Goal: Transaction & Acquisition: Book appointment/travel/reservation

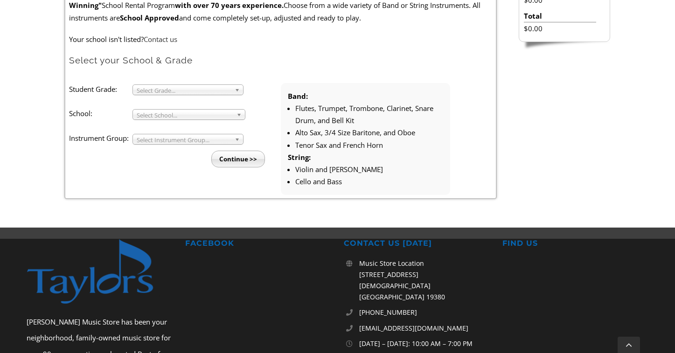
scroll to position [311, 0]
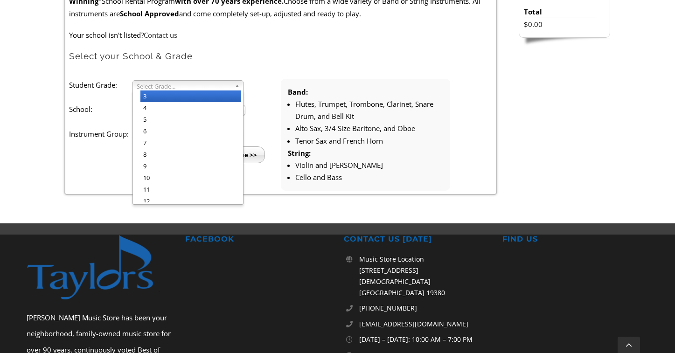
click at [187, 87] on span "Select Grade..." at bounding box center [184, 86] width 94 height 11
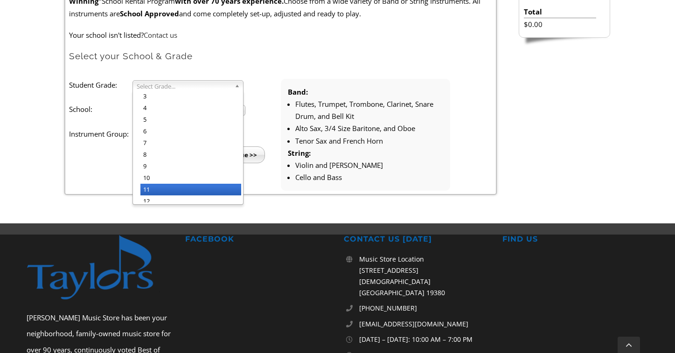
click at [175, 184] on li "11" at bounding box center [190, 190] width 101 height 12
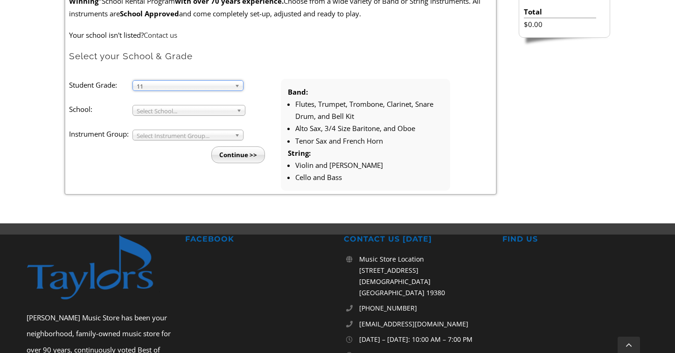
click at [175, 109] on span "Select School..." at bounding box center [185, 110] width 96 height 11
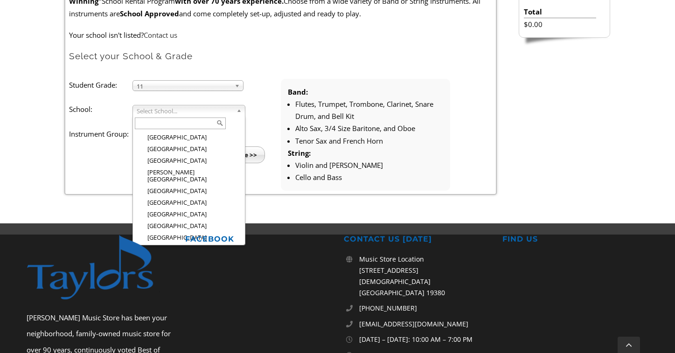
scroll to position [636, 0]
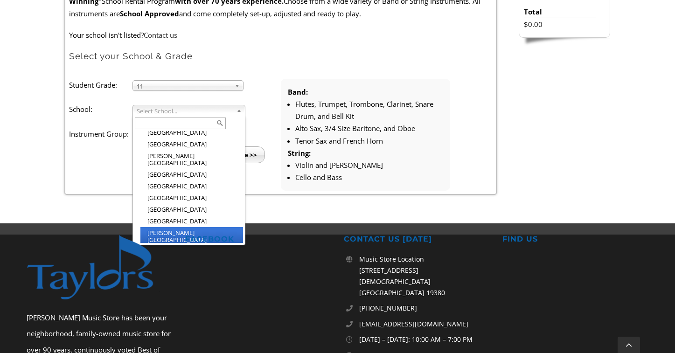
click at [184, 227] on li "[PERSON_NAME][GEOGRAPHIC_DATA]" at bounding box center [191, 236] width 103 height 19
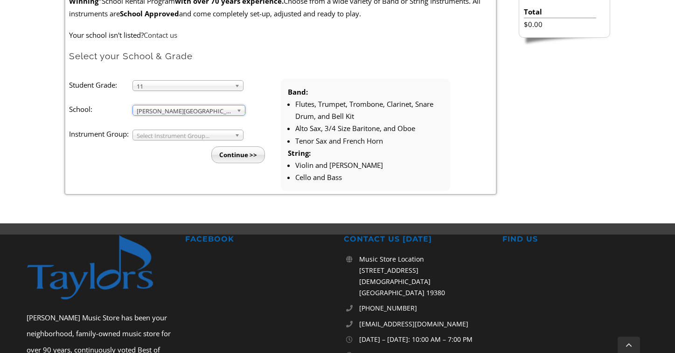
click at [172, 133] on span "Select Instrument Group..." at bounding box center [184, 135] width 94 height 11
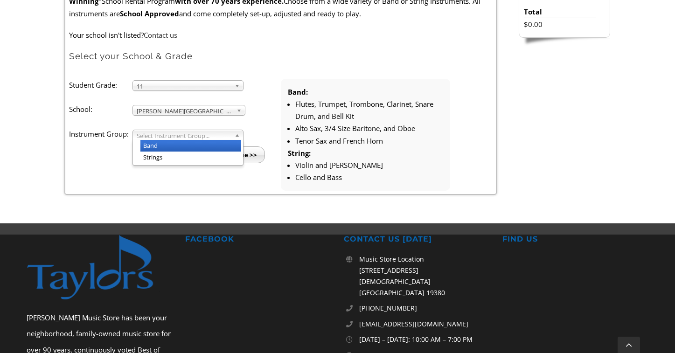
click at [172, 148] on li "Band" at bounding box center [190, 146] width 101 height 12
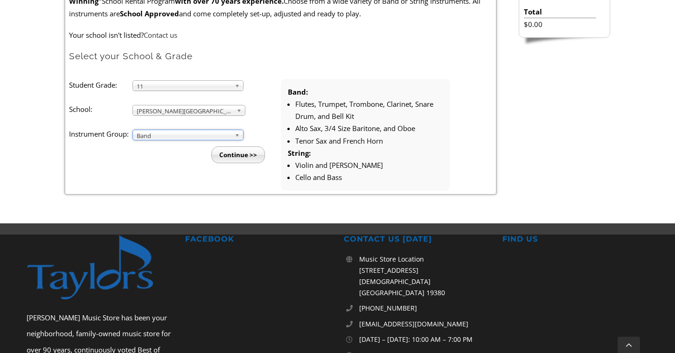
click at [234, 153] on input "Continue >>" at bounding box center [238, 154] width 54 height 17
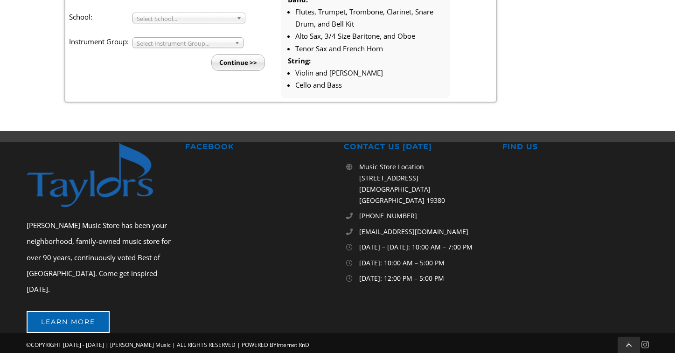
scroll to position [311, 0]
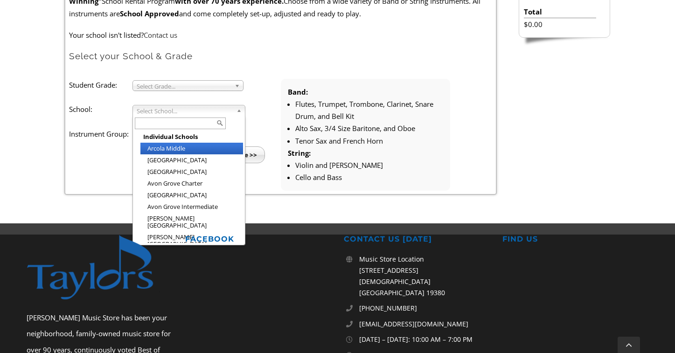
click at [175, 112] on span "Select School..." at bounding box center [185, 110] width 96 height 11
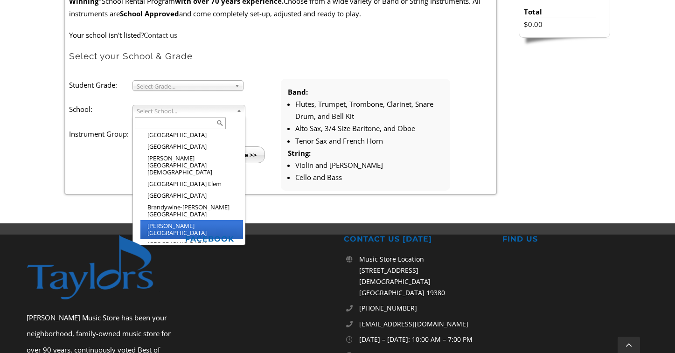
scroll to position [117, 0]
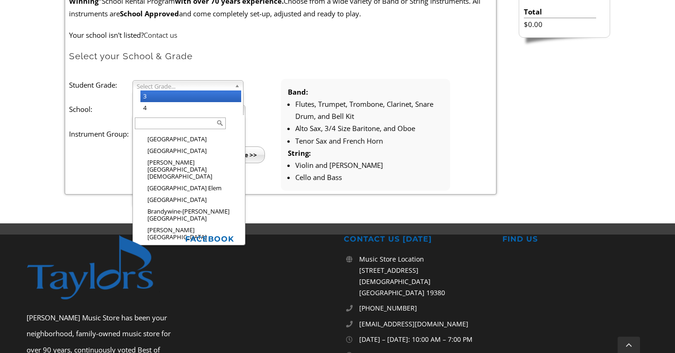
click at [179, 85] on span "Select Grade..." at bounding box center [184, 86] width 94 height 11
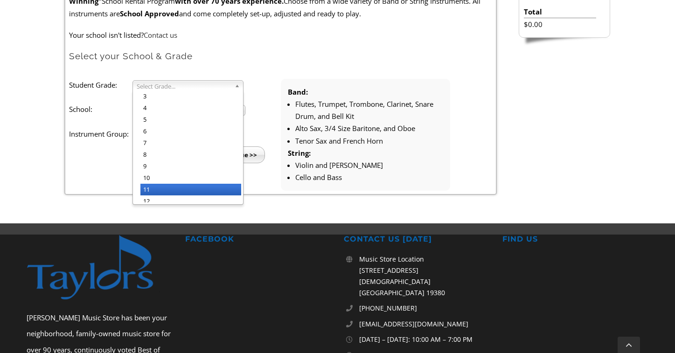
click at [162, 189] on li "11" at bounding box center [190, 190] width 101 height 12
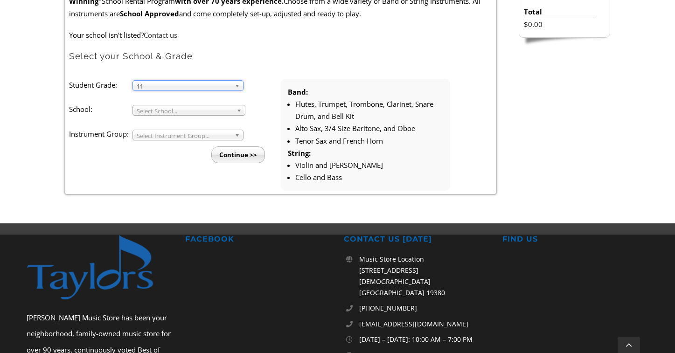
click at [155, 112] on span "Select School..." at bounding box center [185, 110] width 96 height 11
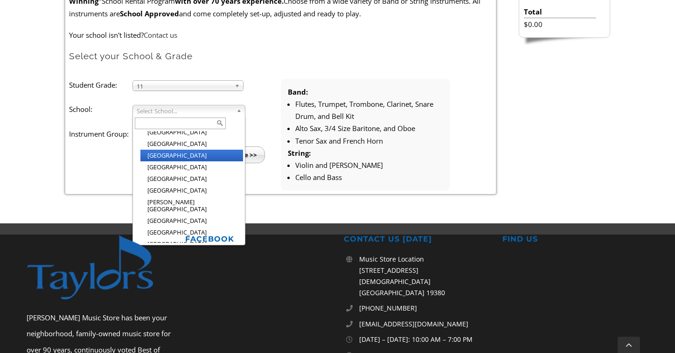
scroll to position [606, 0]
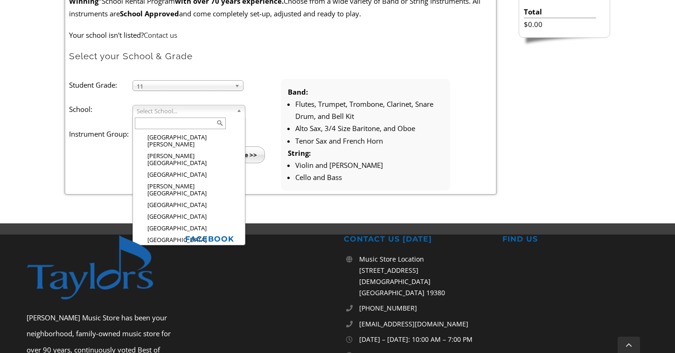
click at [183, 258] on li "[PERSON_NAME][GEOGRAPHIC_DATA]" at bounding box center [191, 267] width 103 height 19
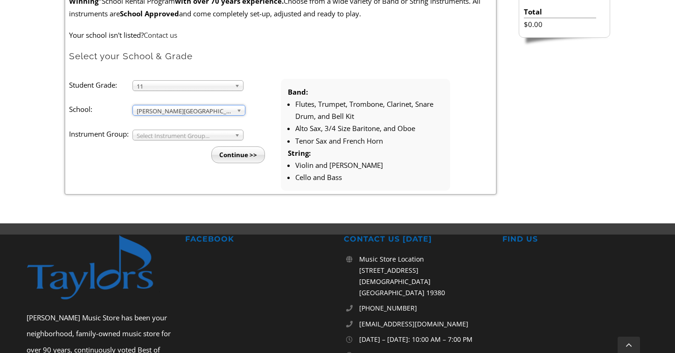
click at [172, 132] on span "Select Instrument Group..." at bounding box center [184, 135] width 94 height 11
click at [178, 158] on li "Strings" at bounding box center [190, 158] width 101 height 12
click at [229, 154] on input "Continue >>" at bounding box center [238, 154] width 54 height 17
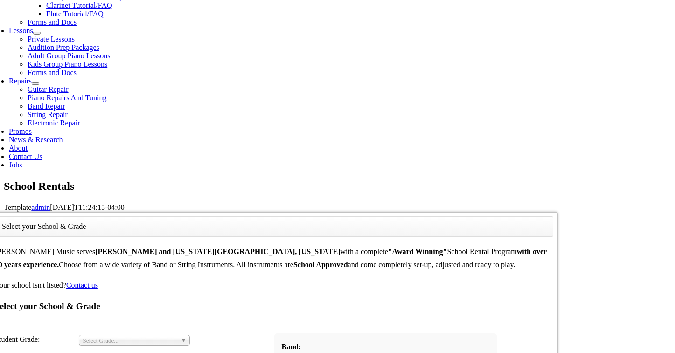
scroll to position [311, 0]
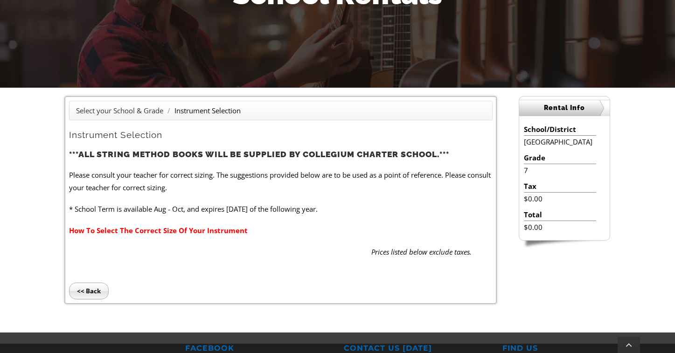
scroll to position [367, 0]
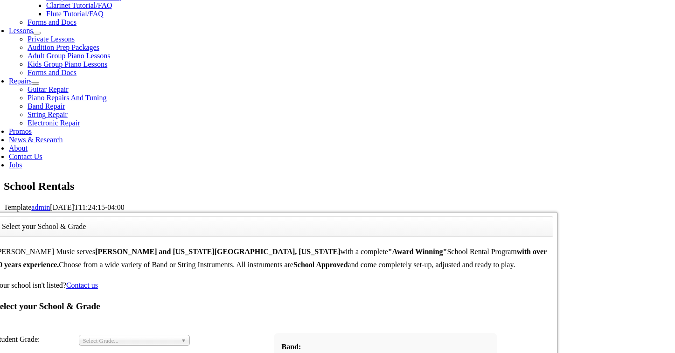
scroll to position [311, 0]
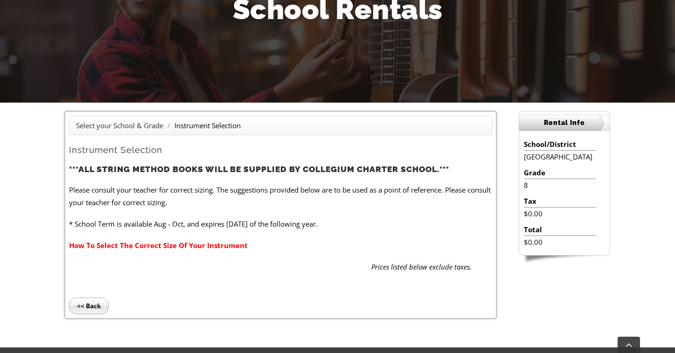
scroll to position [311, 0]
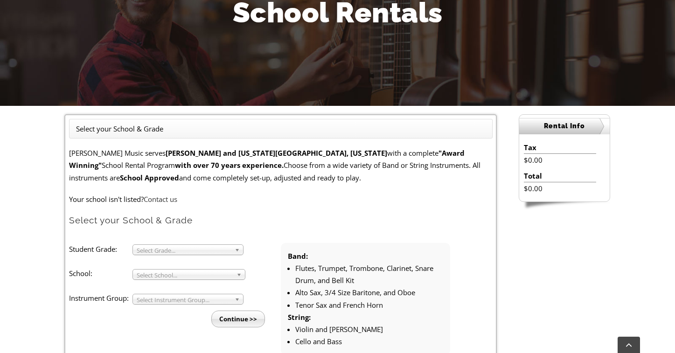
scroll to position [156, 0]
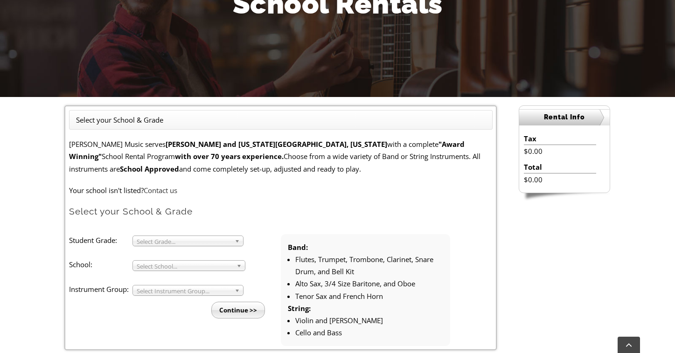
click at [166, 237] on span "Select Grade..." at bounding box center [184, 241] width 94 height 11
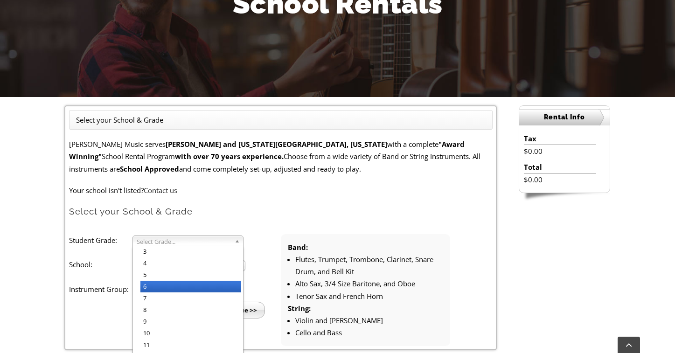
click at [150, 283] on li "6" at bounding box center [190, 287] width 101 height 12
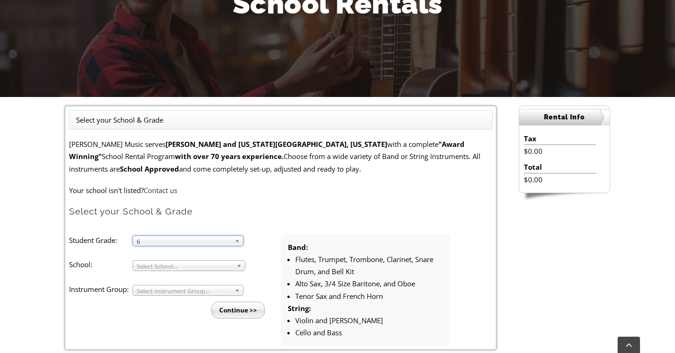
click at [162, 265] on span "Select School..." at bounding box center [185, 266] width 96 height 11
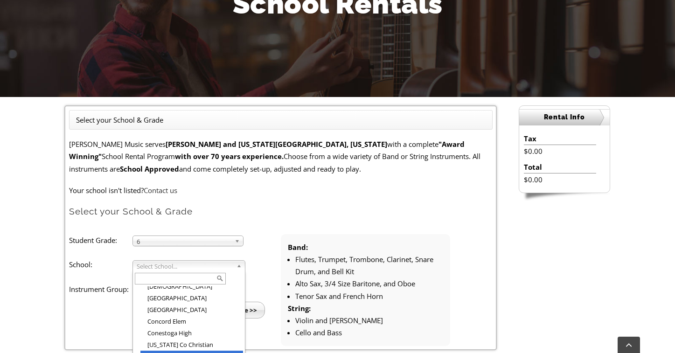
scroll to position [246, 0]
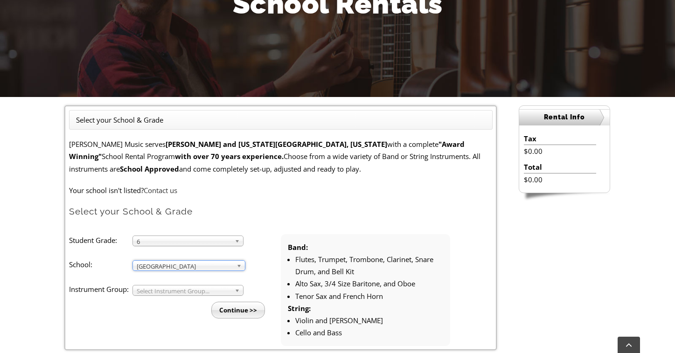
click at [155, 289] on span "Select Instrument Group..." at bounding box center [184, 291] width 94 height 11
click at [157, 312] on li "Strings" at bounding box center [190, 313] width 101 height 12
click at [236, 308] on input "Continue >>" at bounding box center [238, 310] width 54 height 17
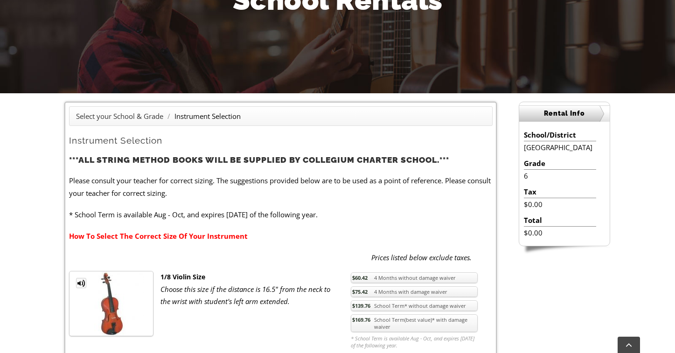
scroll to position [155, 0]
